Goal: Navigation & Orientation: Understand site structure

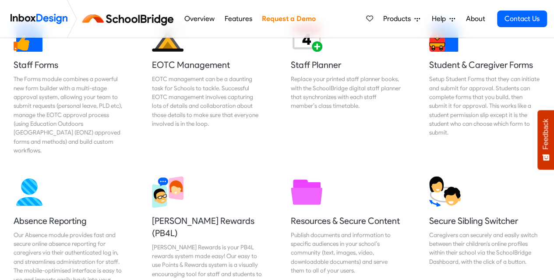
scroll to position [464, 0]
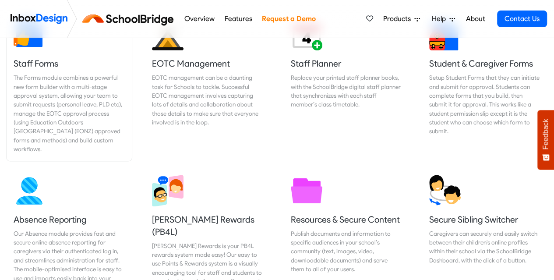
click at [79, 103] on div "The Forms module combines a powerful new form builder with a multi-stage approv…" at bounding box center [69, 113] width 111 height 81
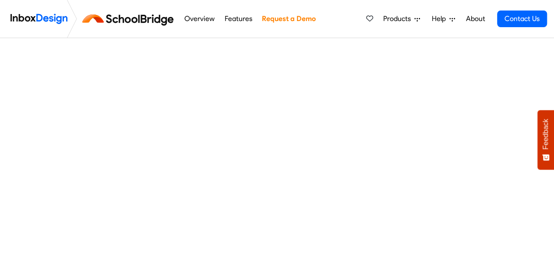
click at [472, 23] on link "About" at bounding box center [476, 19] width 24 height 18
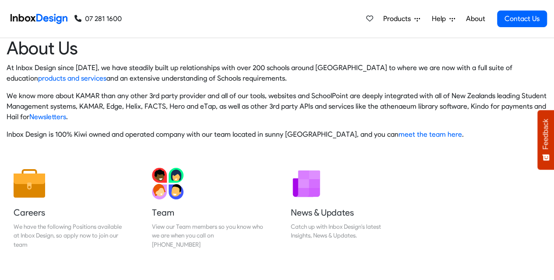
scroll to position [14, 0]
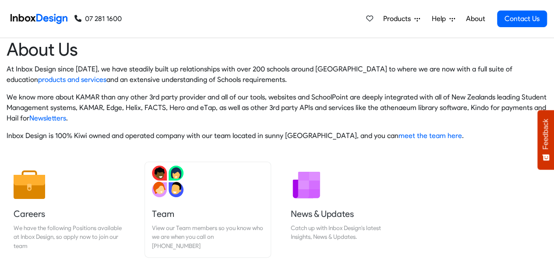
click at [165, 179] on img at bounding box center [168, 182] width 32 height 32
